Goal: Transaction & Acquisition: Purchase product/service

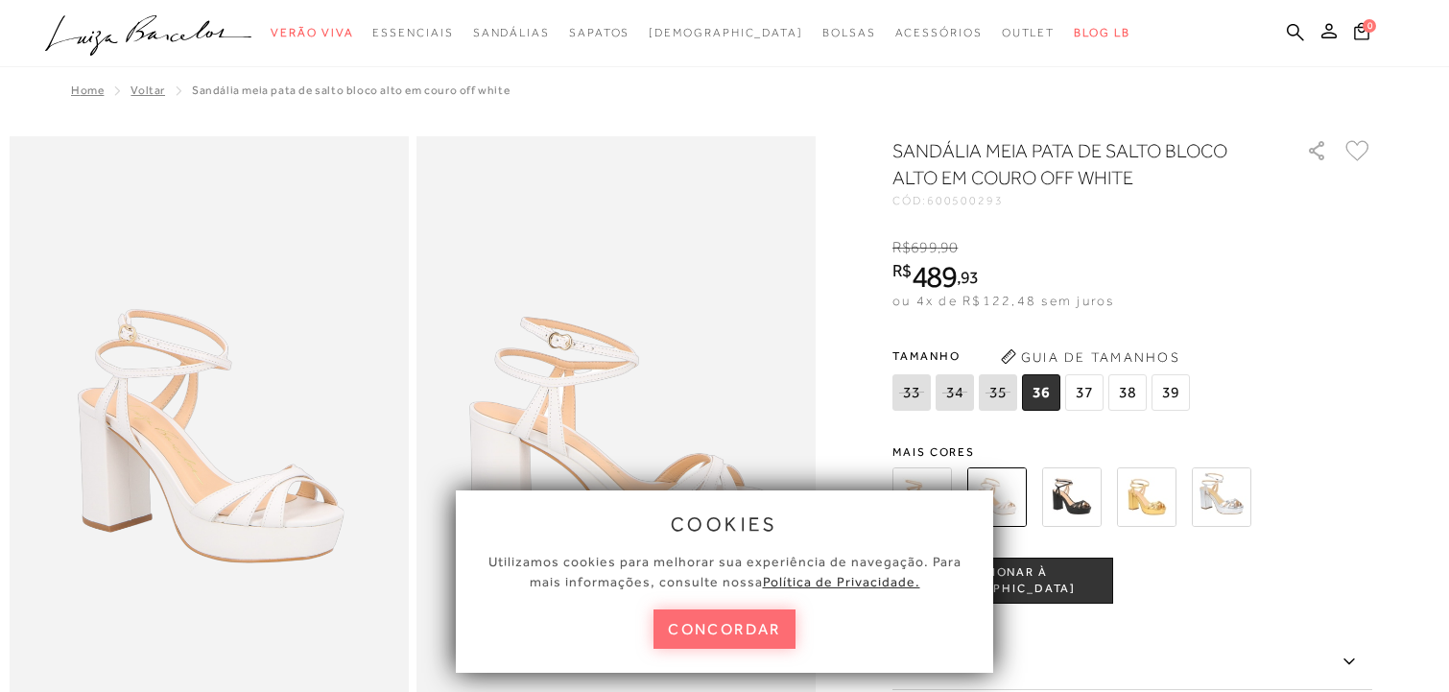
click at [759, 622] on button "concordar" at bounding box center [724, 628] width 142 height 39
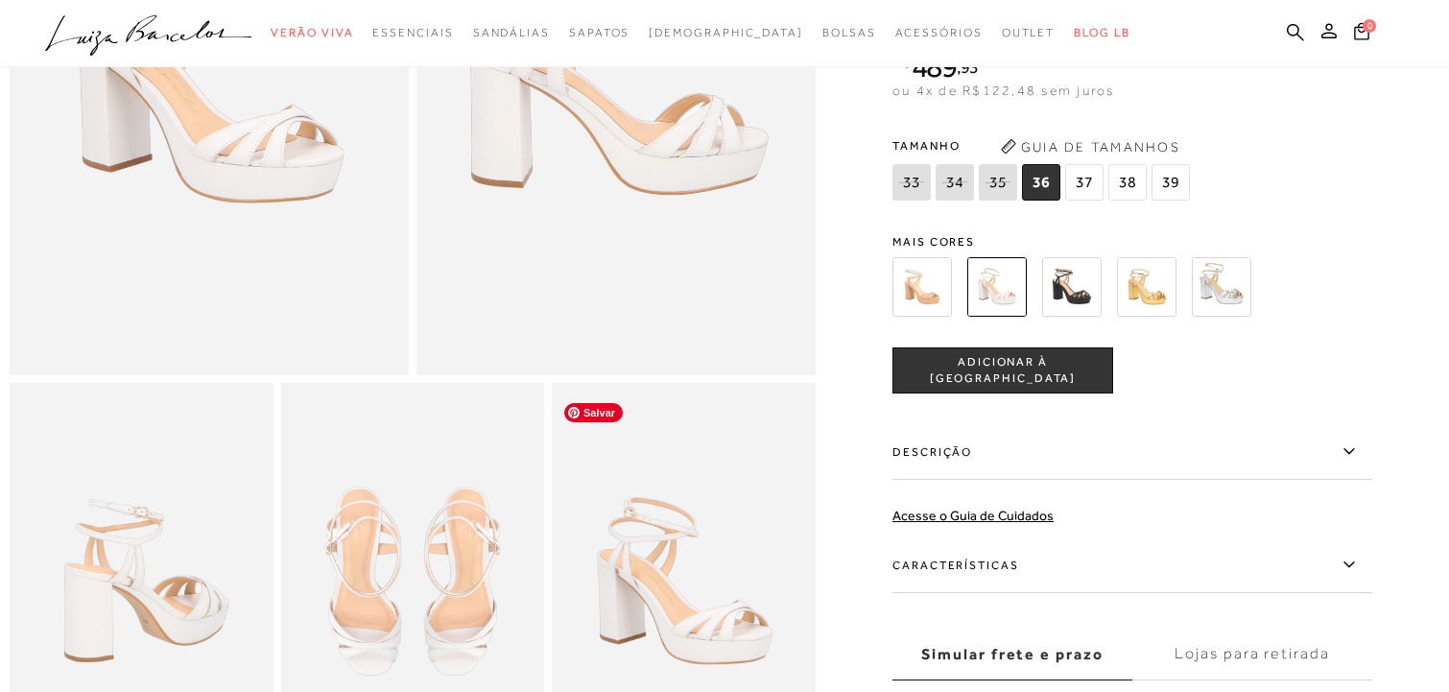
scroll to position [202, 0]
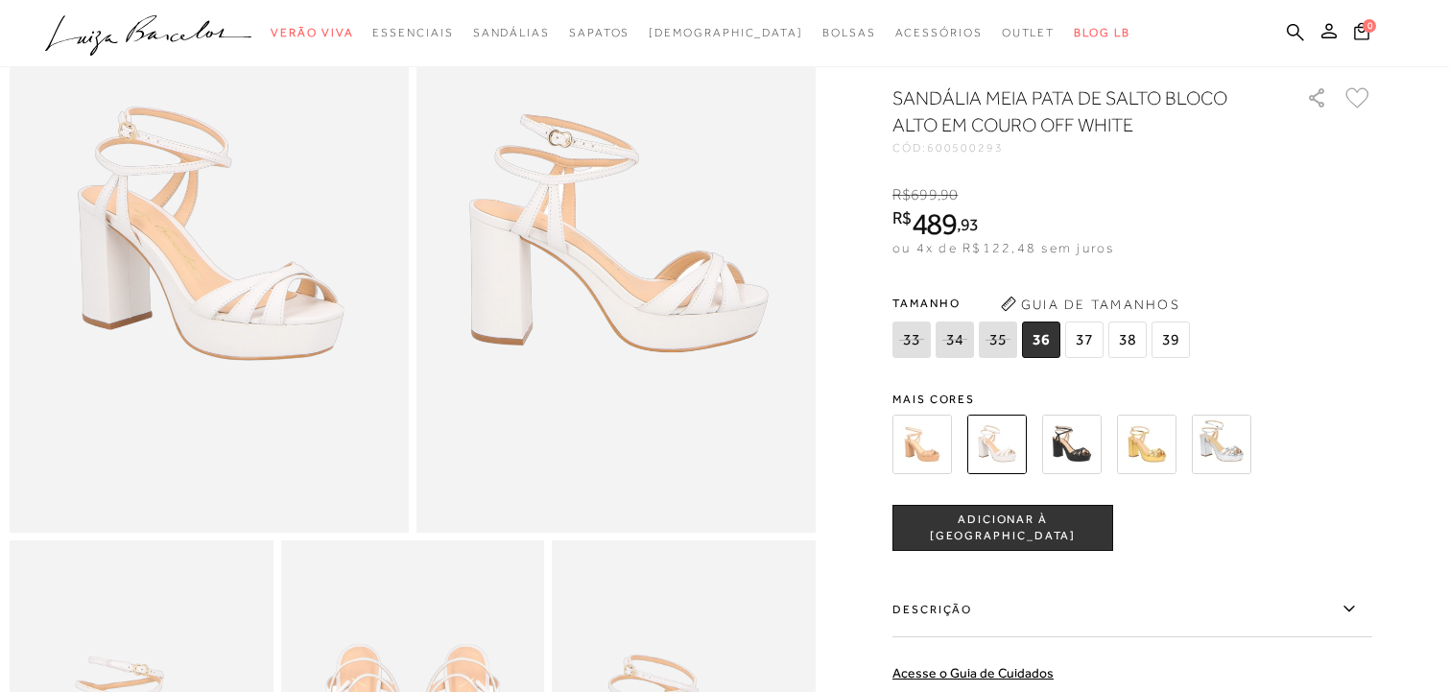
click at [924, 461] on img at bounding box center [921, 443] width 59 height 59
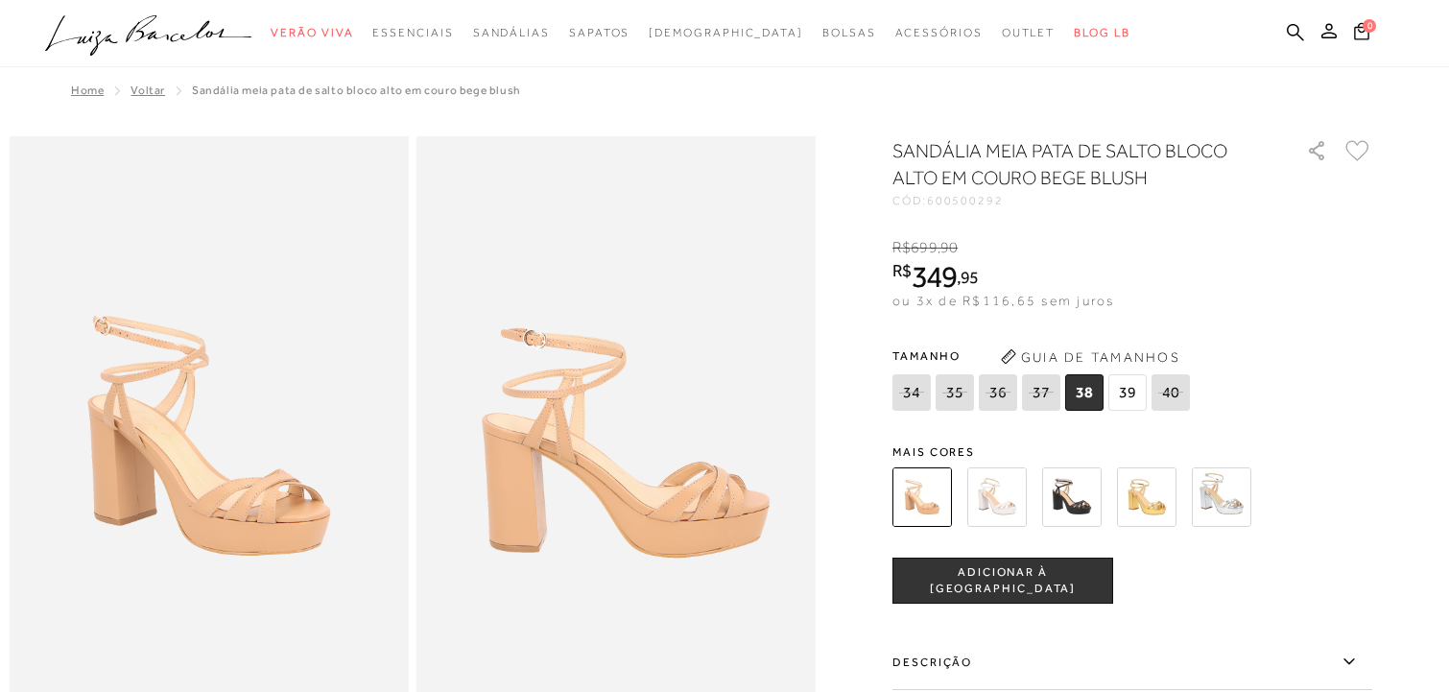
click at [1215, 495] on img at bounding box center [1221, 496] width 59 height 59
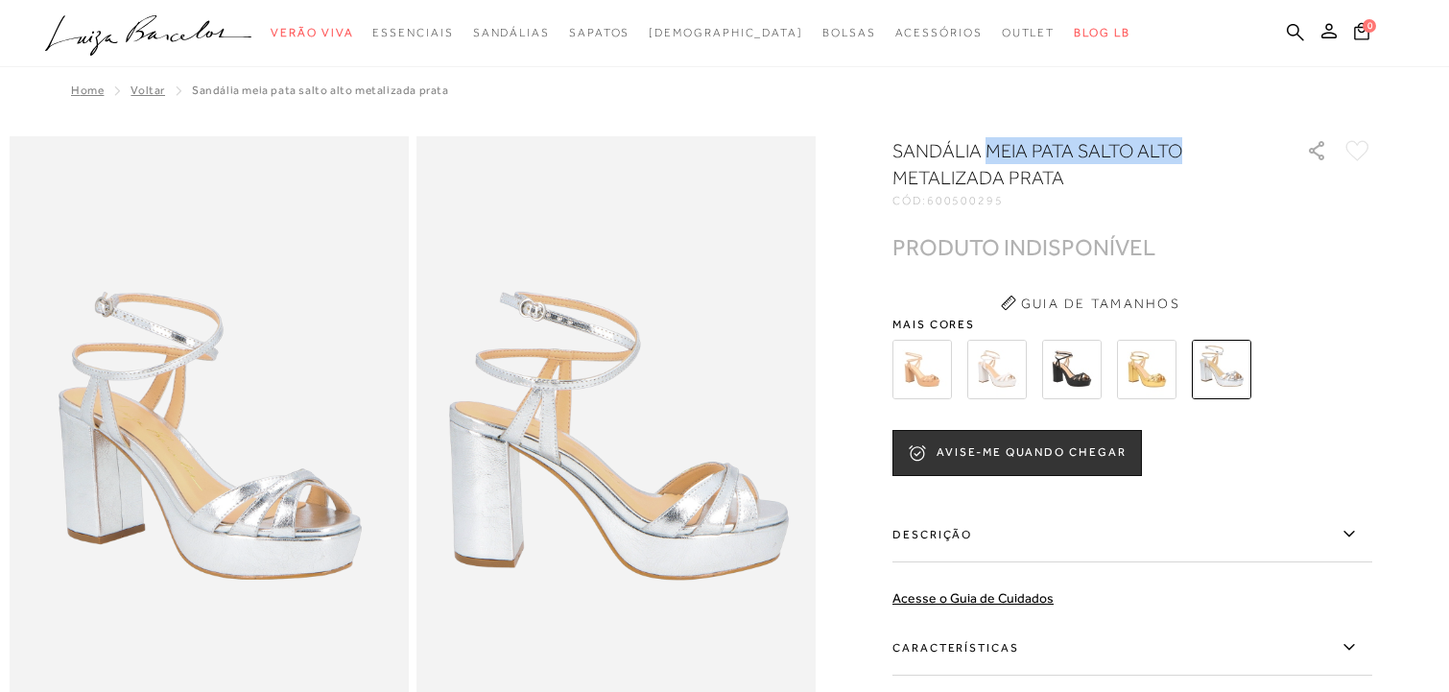
drag, startPoint x: 991, startPoint y: 151, endPoint x: 1183, endPoint y: 146, distance: 191.9
click at [1183, 146] on h1 "SANDÁLIA MEIA PATA SALTO ALTO METALIZADA PRATA" at bounding box center [1072, 164] width 360 height 54
copy h1 "MEIA PATA SALTO ALTO"
click at [1294, 31] on icon at bounding box center [1295, 32] width 17 height 18
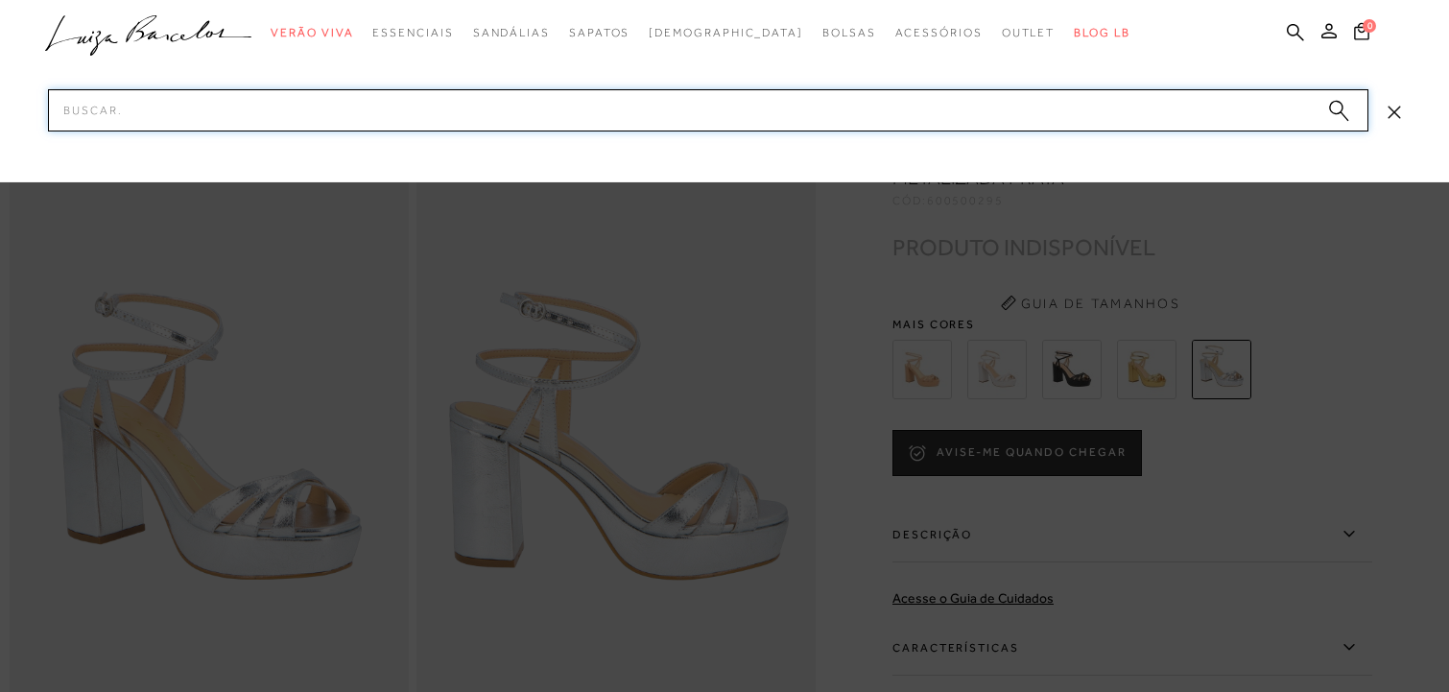
paste input "MEIA PATA SALTO ALTO"
type input "MEIA PATA SALTO ALTO"
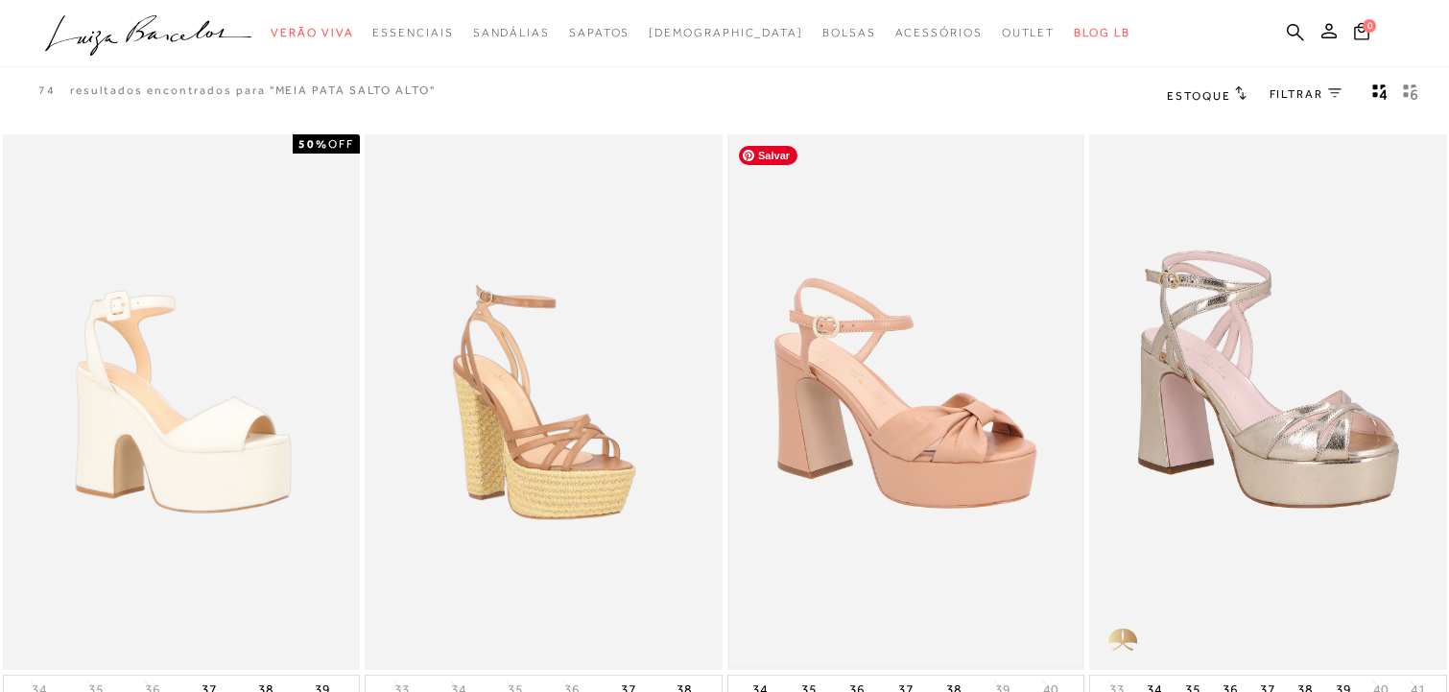
scroll to position [152, 0]
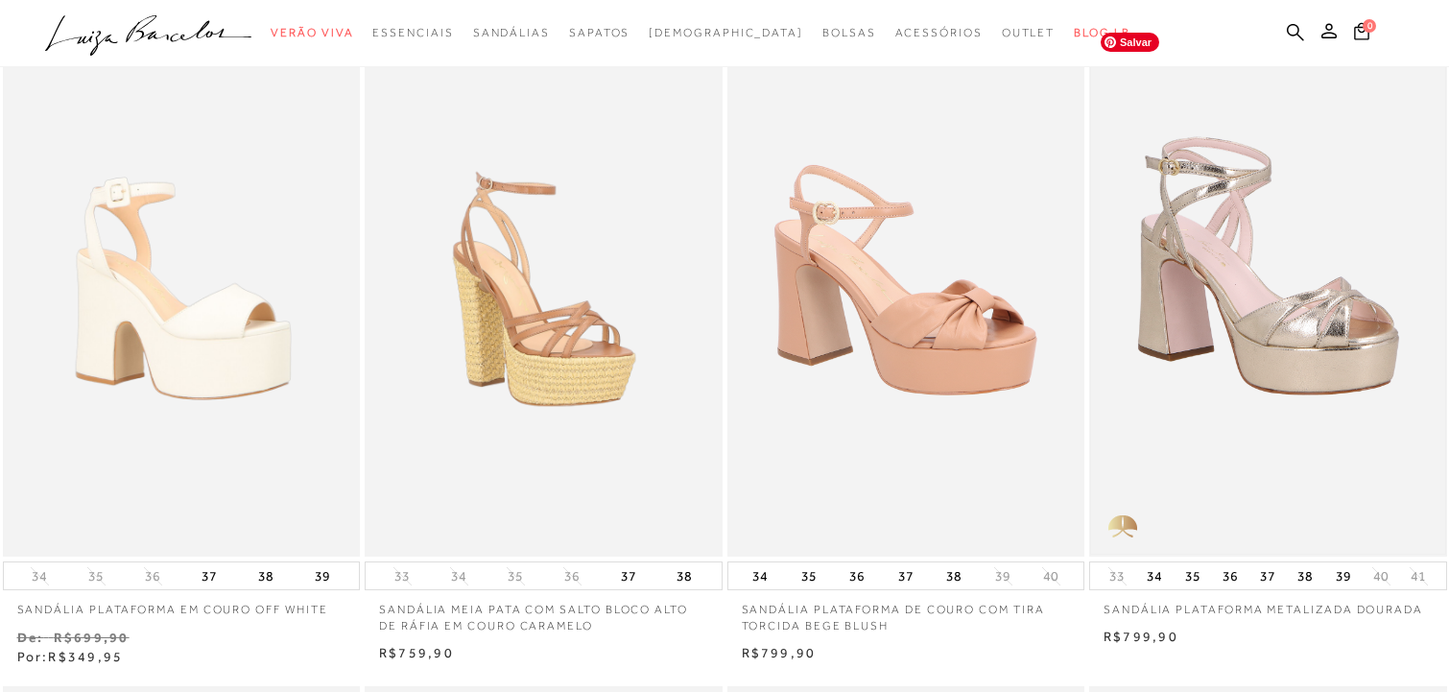
click at [1230, 317] on img at bounding box center [1268, 289] width 354 height 531
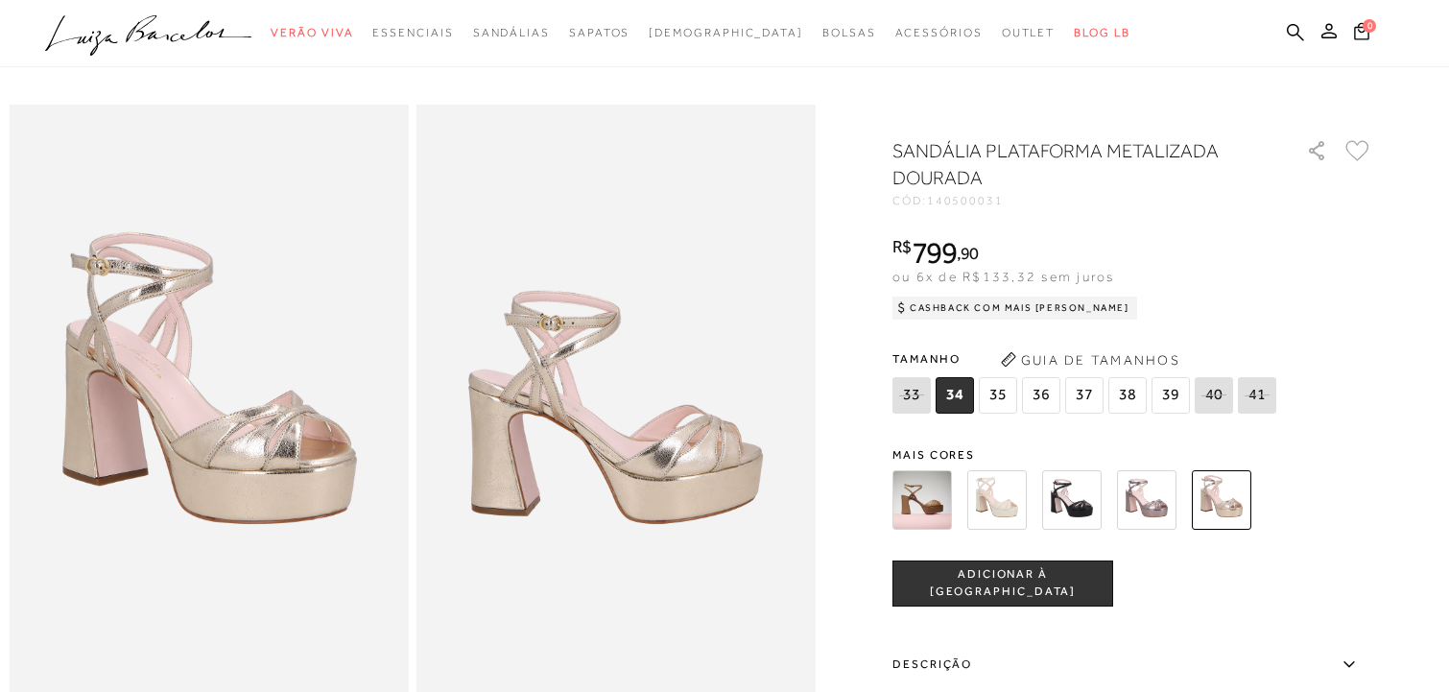
click at [987, 480] on img at bounding box center [996, 499] width 59 height 59
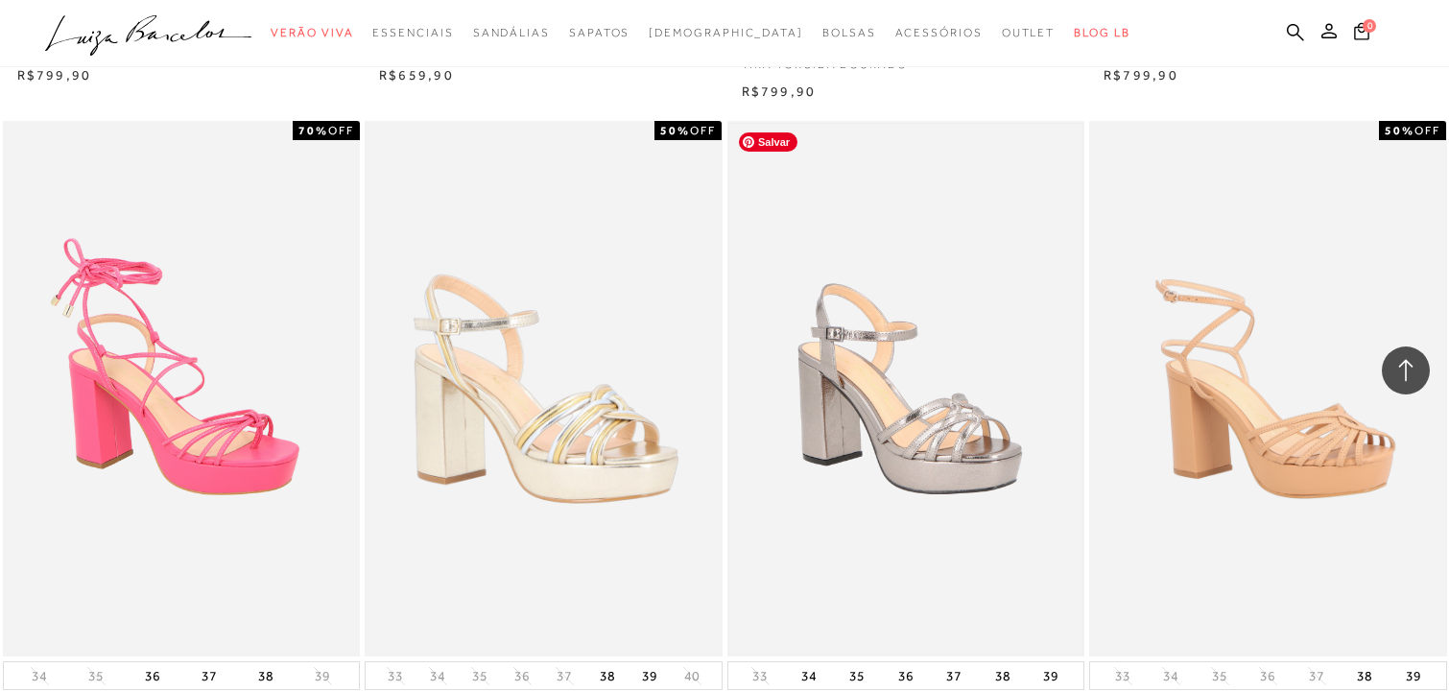
click at [863, 413] on img at bounding box center [906, 389] width 354 height 531
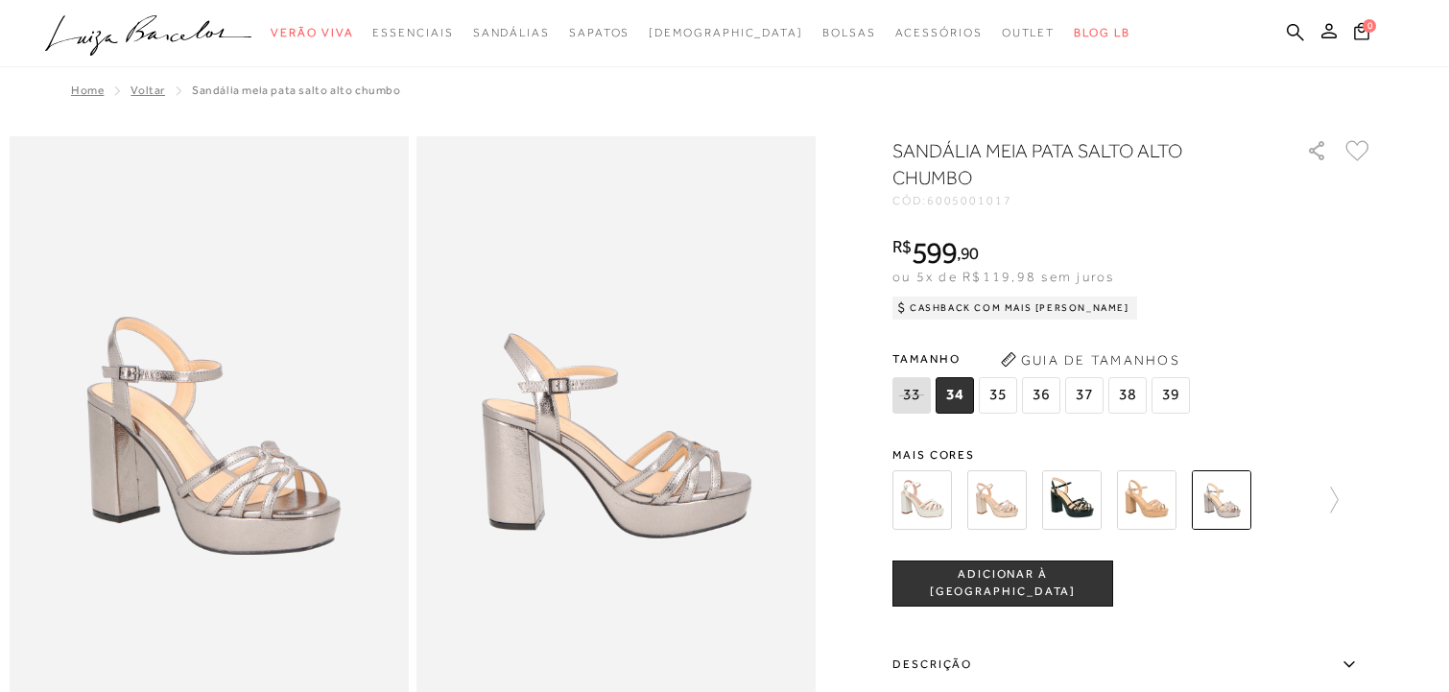
click at [978, 493] on img at bounding box center [996, 499] width 59 height 59
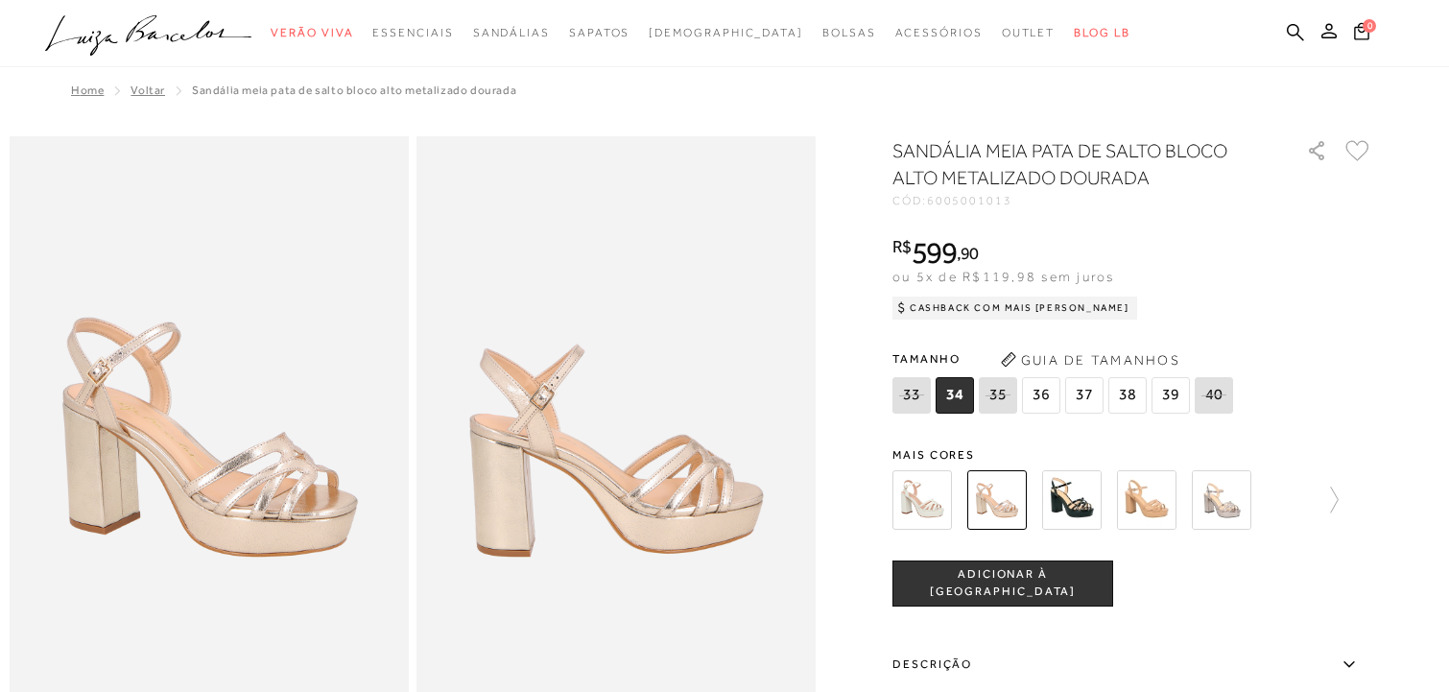
click at [941, 508] on img at bounding box center [921, 499] width 59 height 59
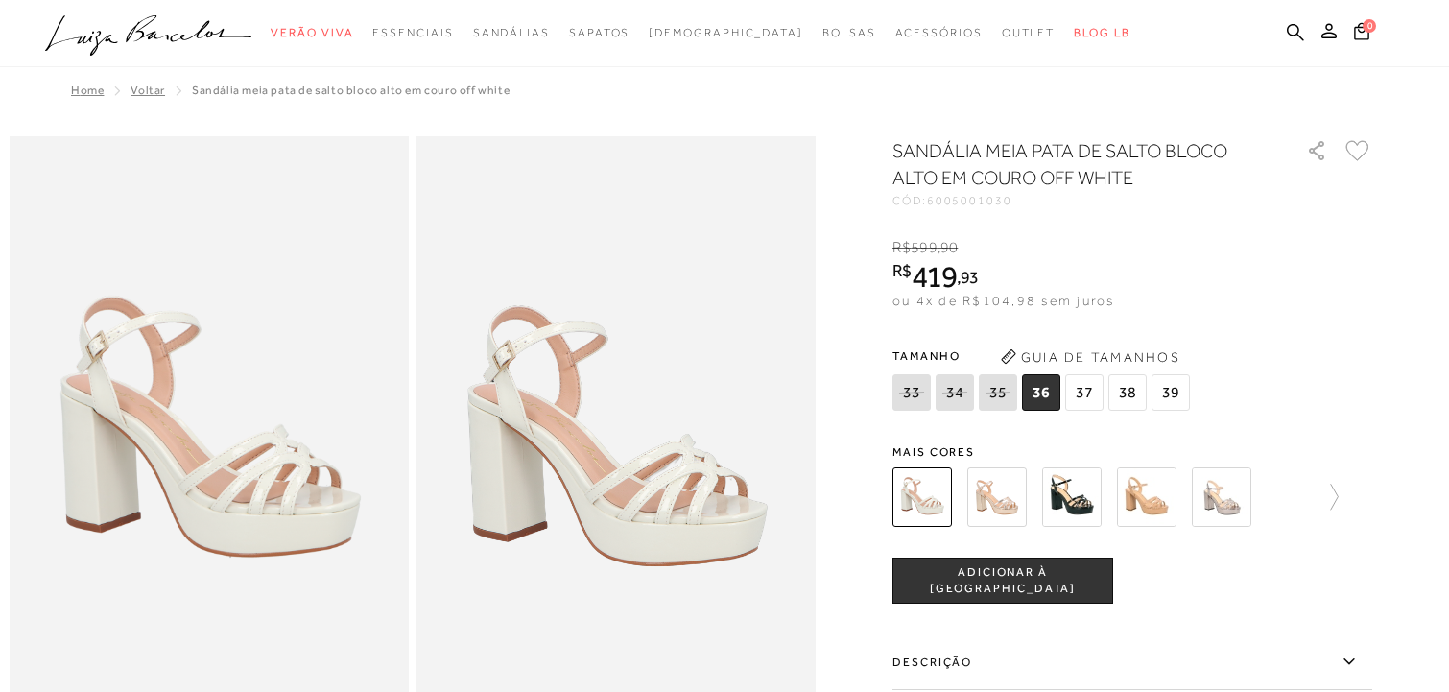
click at [1228, 479] on img at bounding box center [1221, 496] width 59 height 59
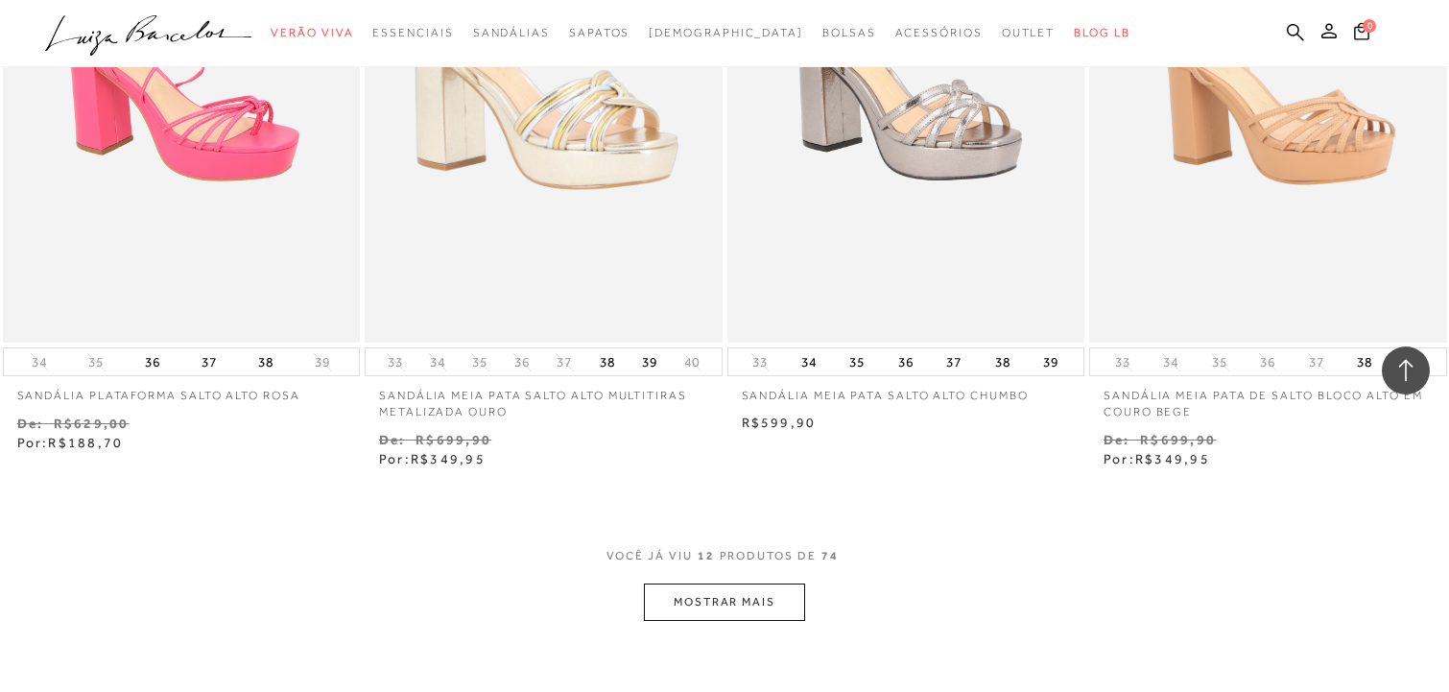
scroll to position [1932, 0]
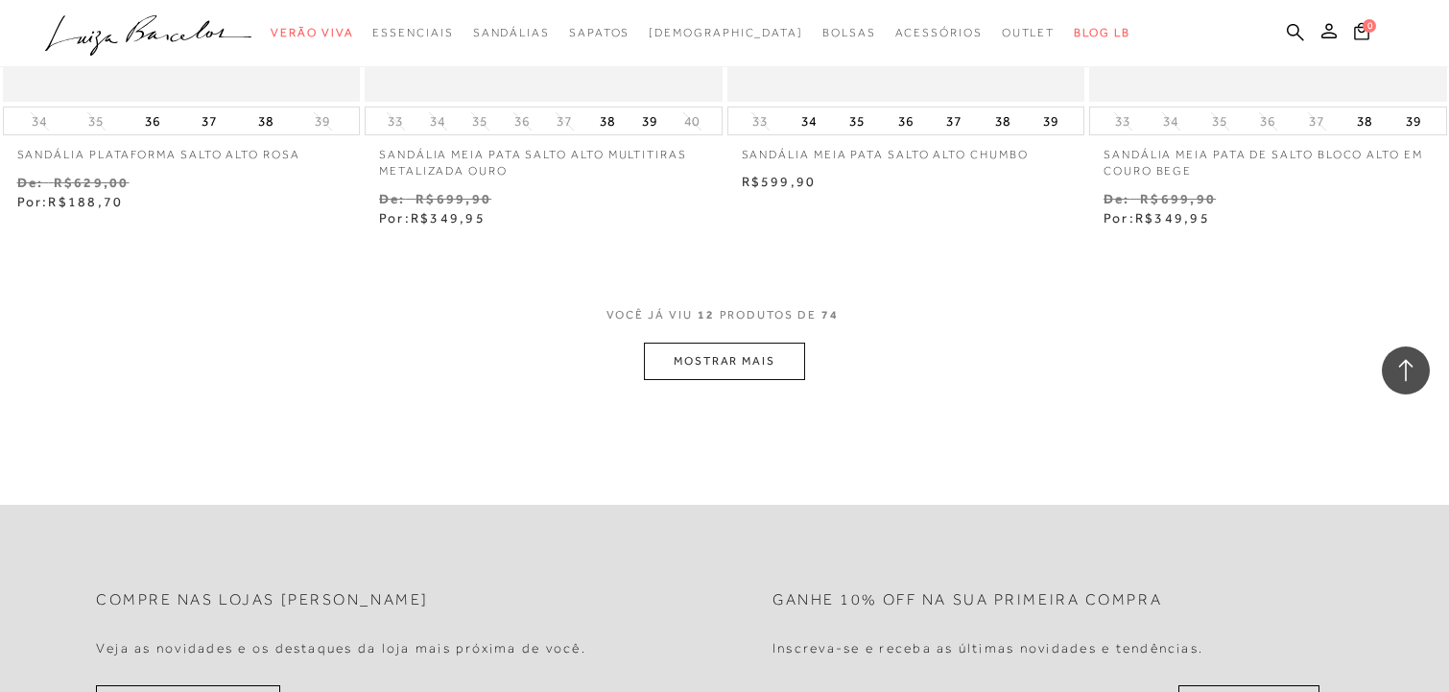
click at [763, 366] on button "MOSTRAR MAIS" at bounding box center [724, 361] width 161 height 37
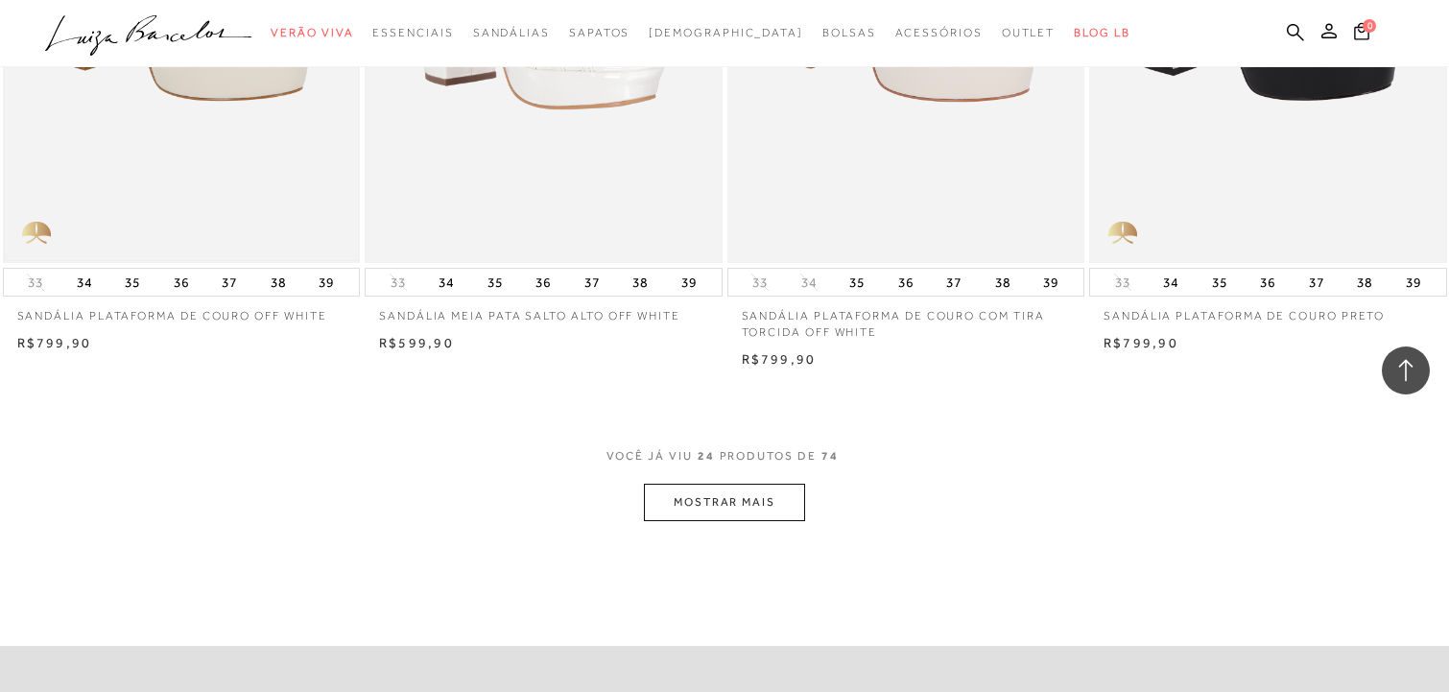
scroll to position [3784, 0]
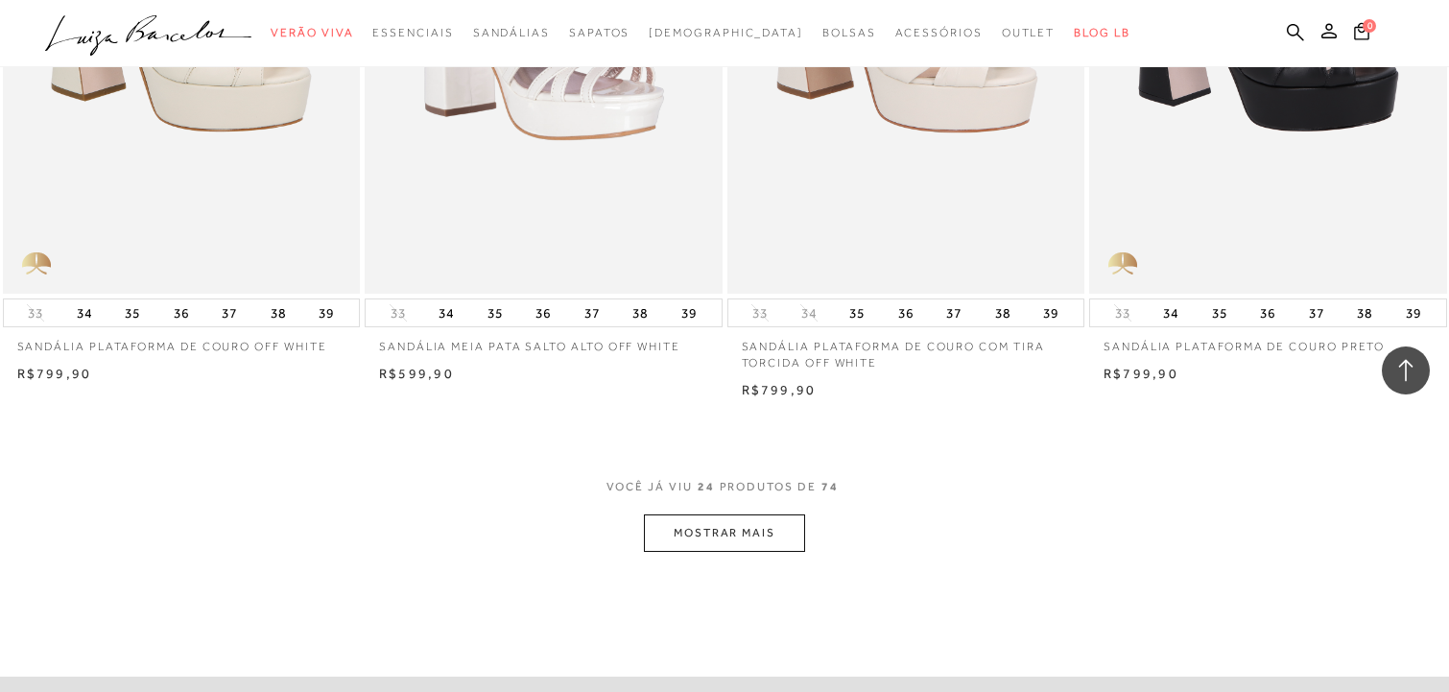
click at [734, 543] on button "MOSTRAR MAIS" at bounding box center [724, 532] width 161 height 37
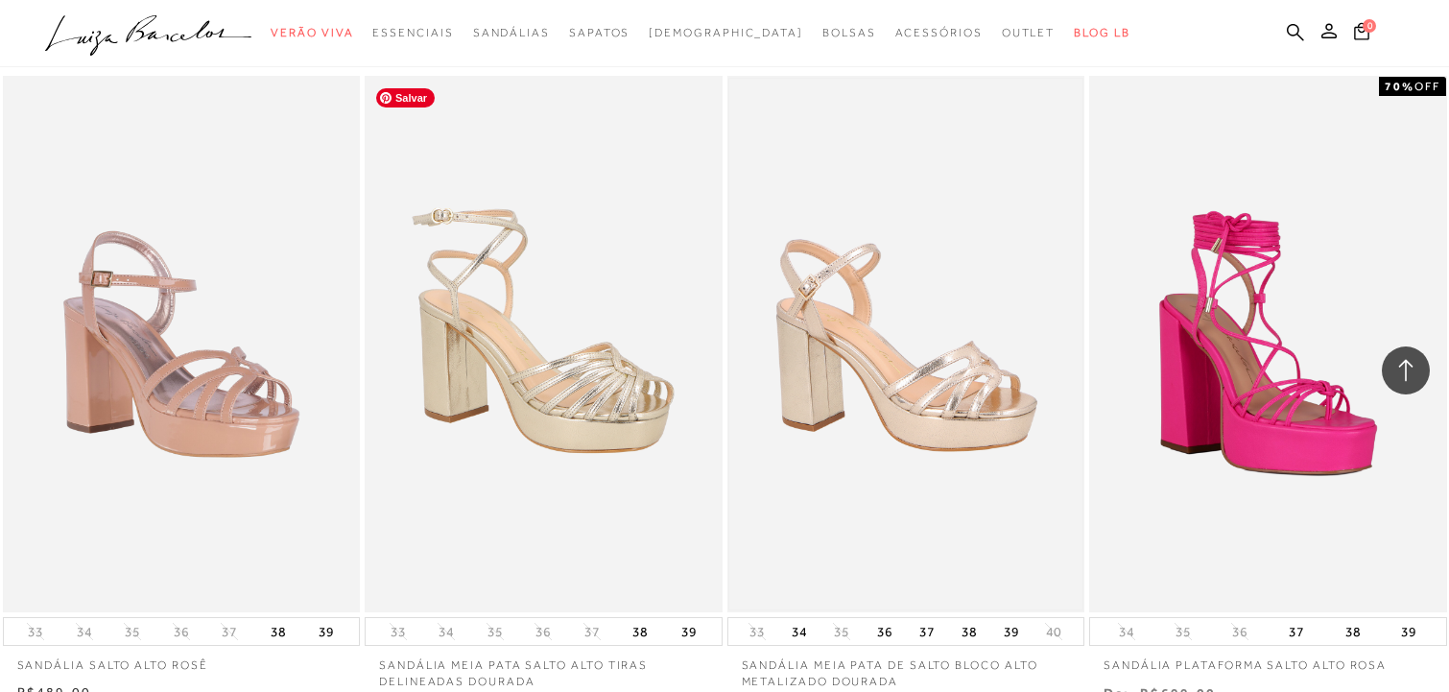
scroll to position [5709, 0]
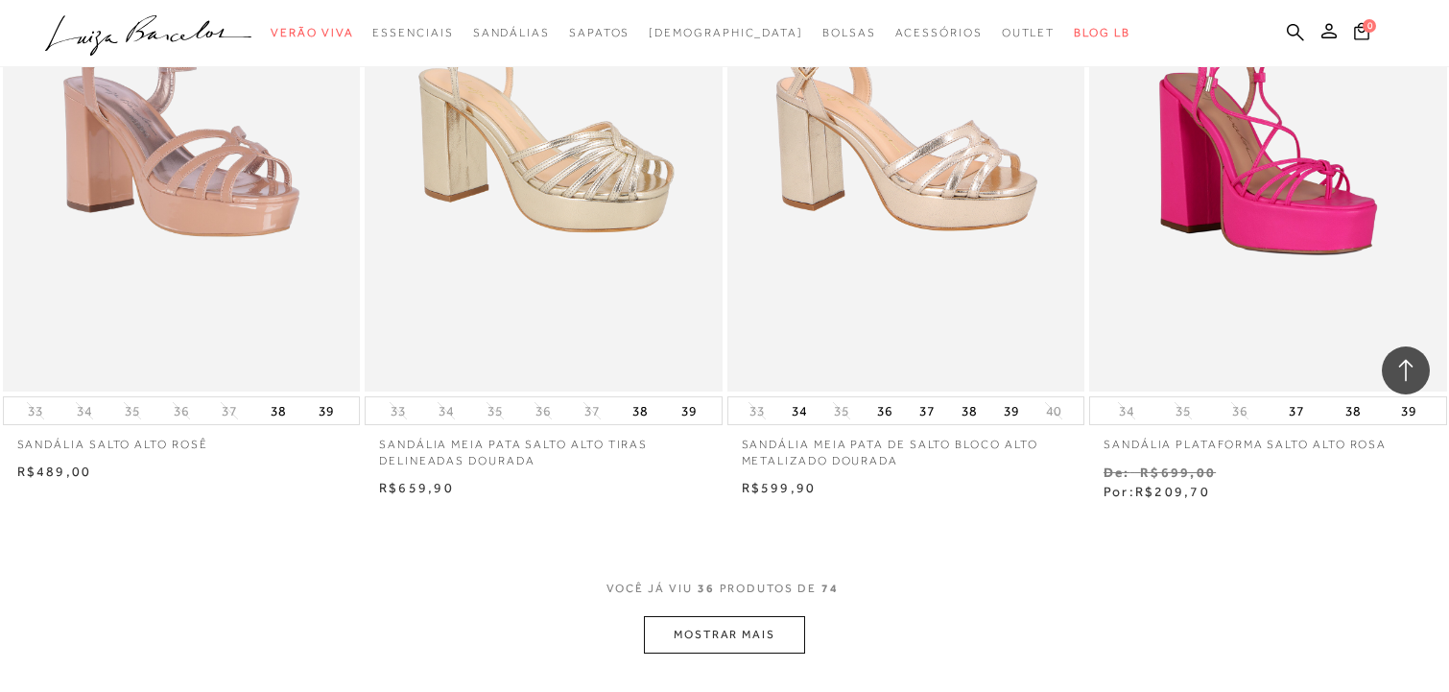
click at [747, 632] on button "MOSTRAR MAIS" at bounding box center [724, 634] width 161 height 37
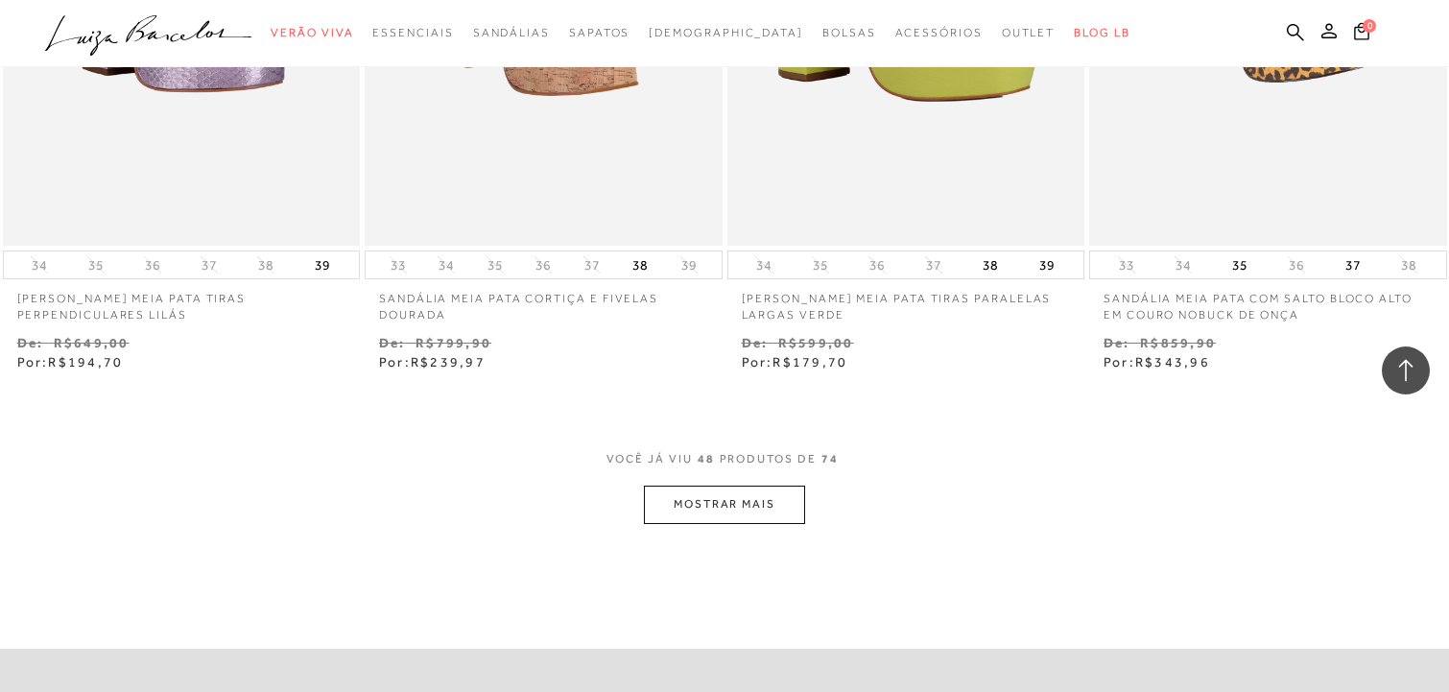
scroll to position [7985, 0]
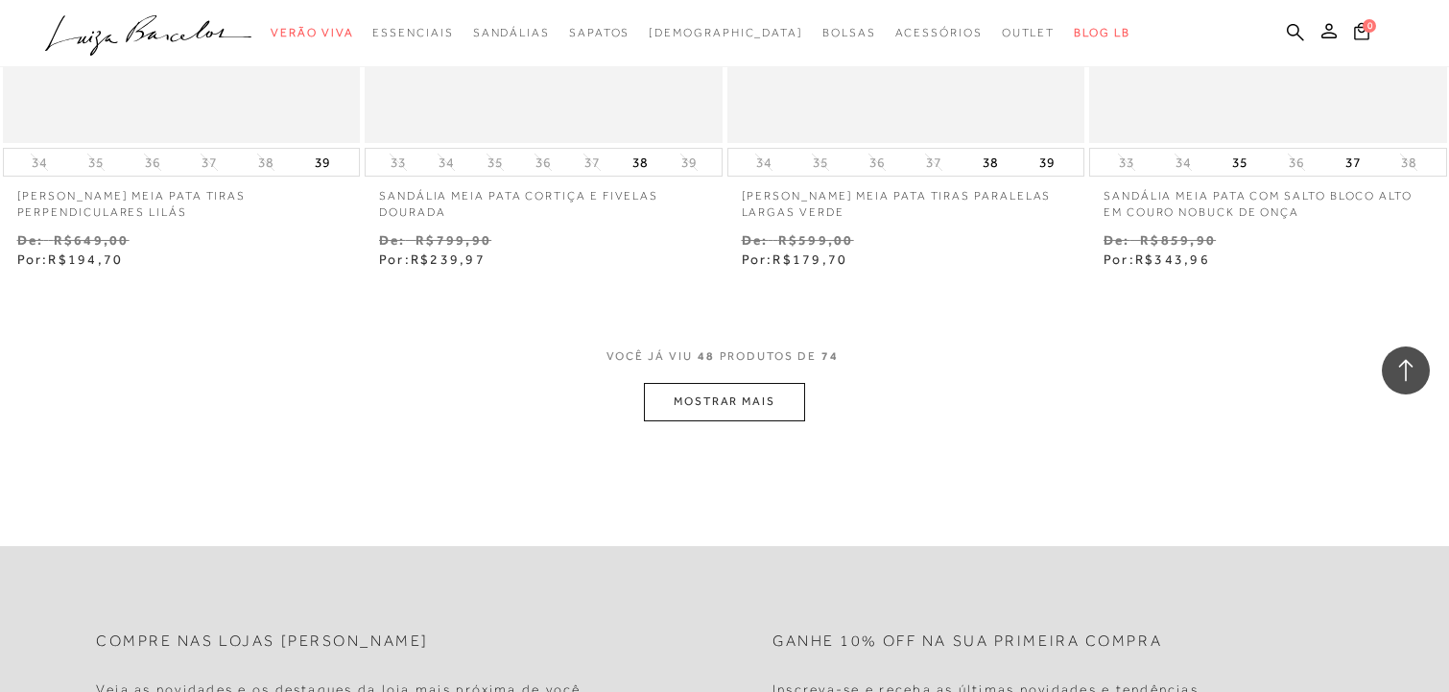
click at [733, 414] on button "MOSTRAR MAIS" at bounding box center [724, 401] width 161 height 37
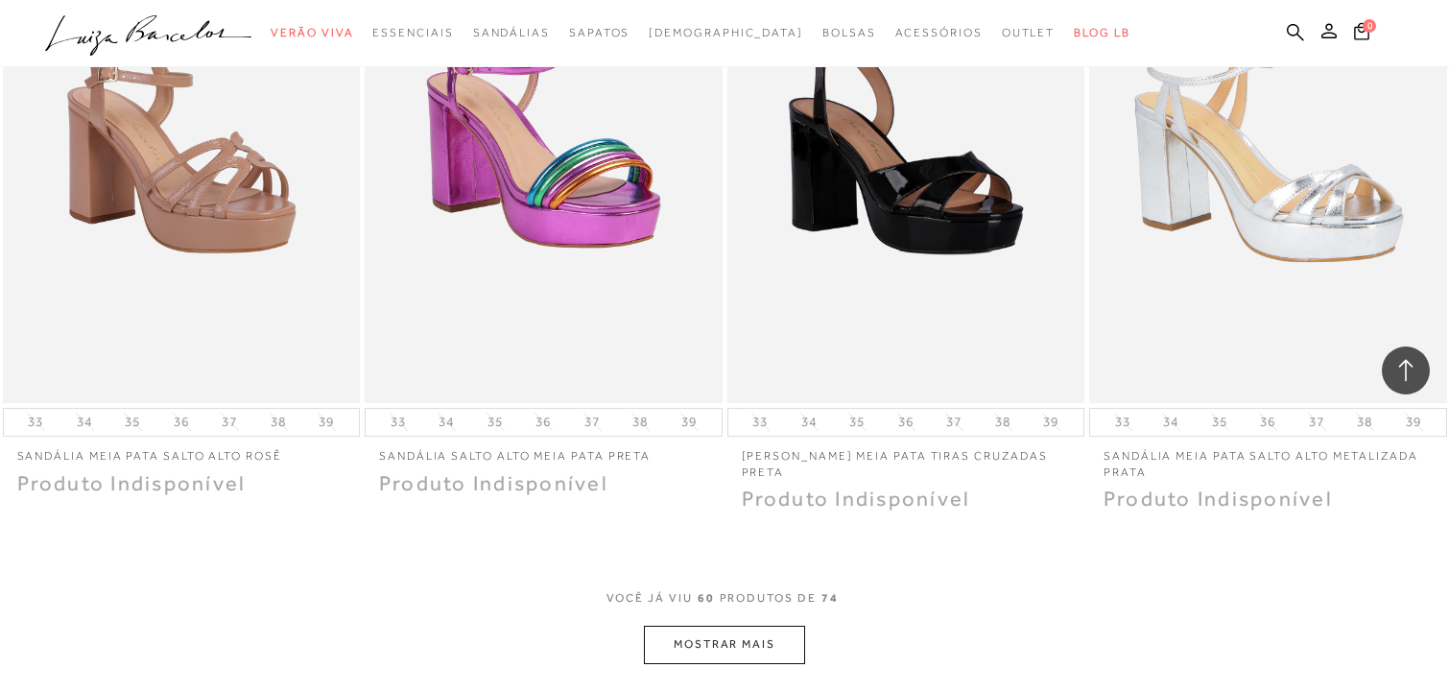
scroll to position [9772, 0]
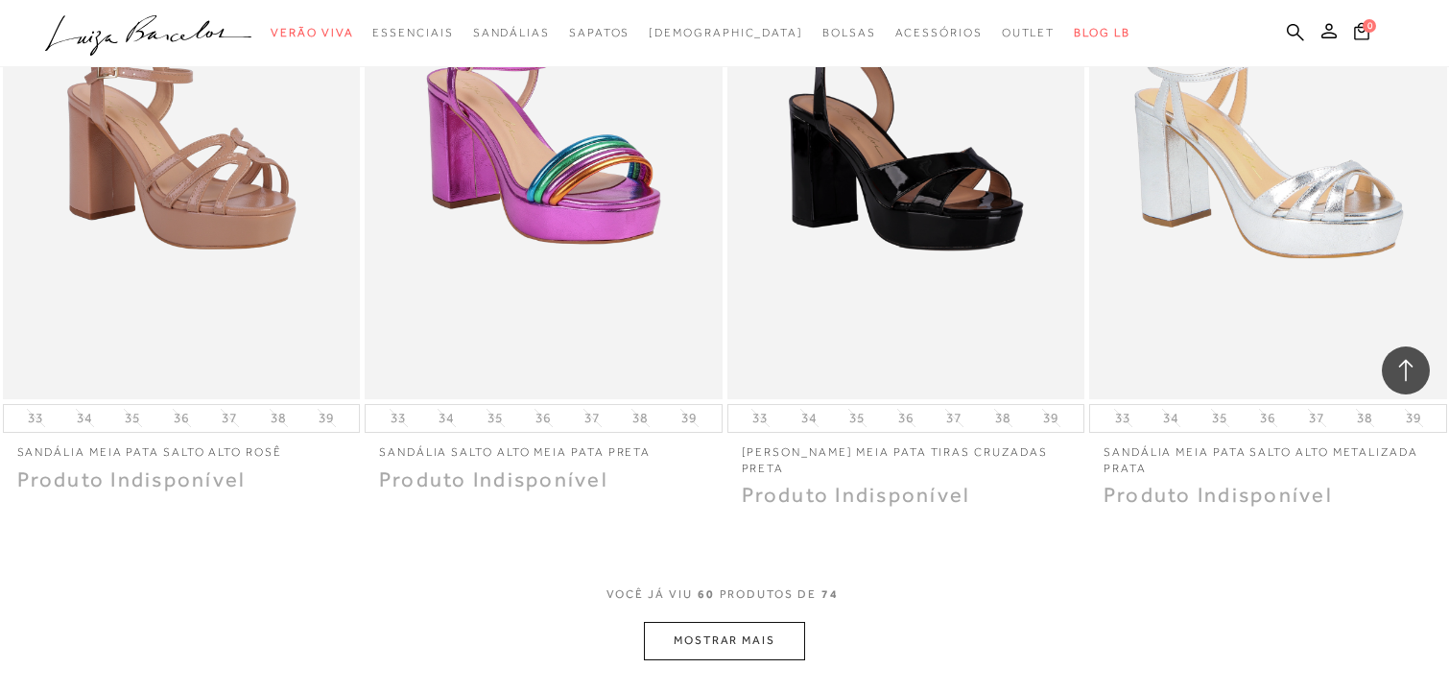
click at [683, 632] on button "MOSTRAR MAIS" at bounding box center [724, 640] width 161 height 37
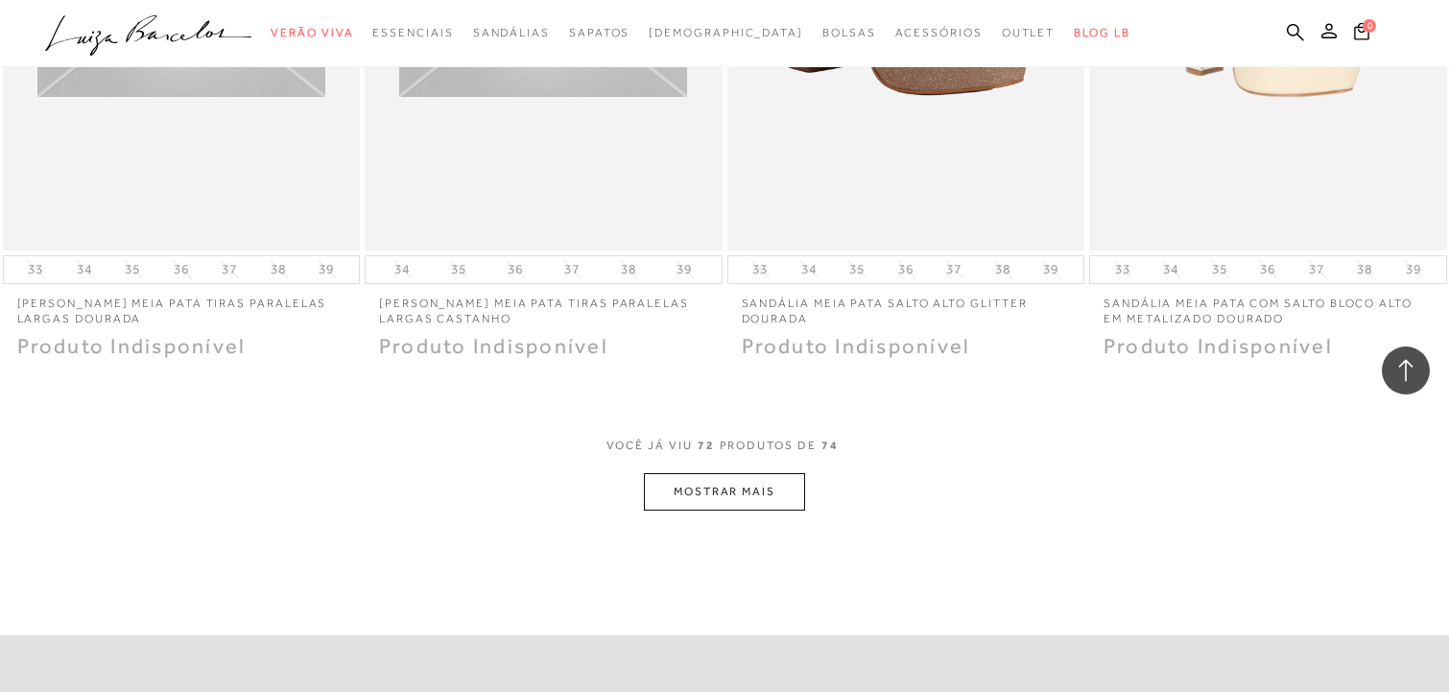
scroll to position [12012, 0]
